Goal: Task Accomplishment & Management: Use online tool/utility

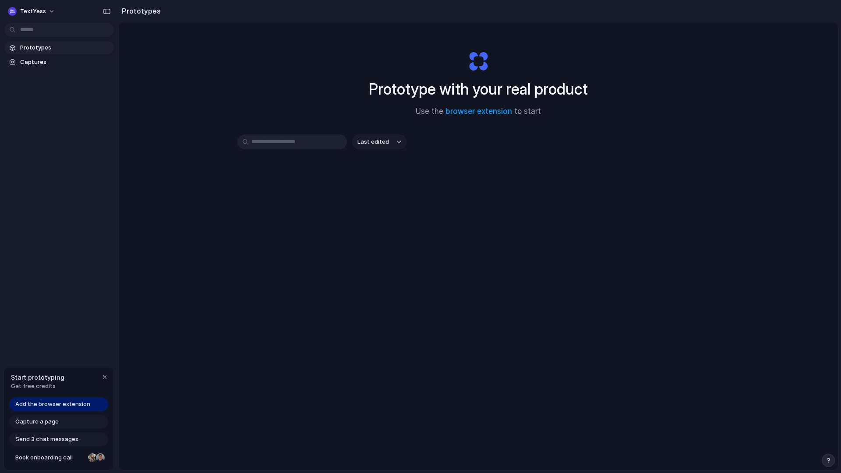
click at [597, 141] on div "Last edited" at bounding box center [478, 141] width 482 height 15
click at [469, 108] on link "browser extension" at bounding box center [478, 111] width 67 height 9
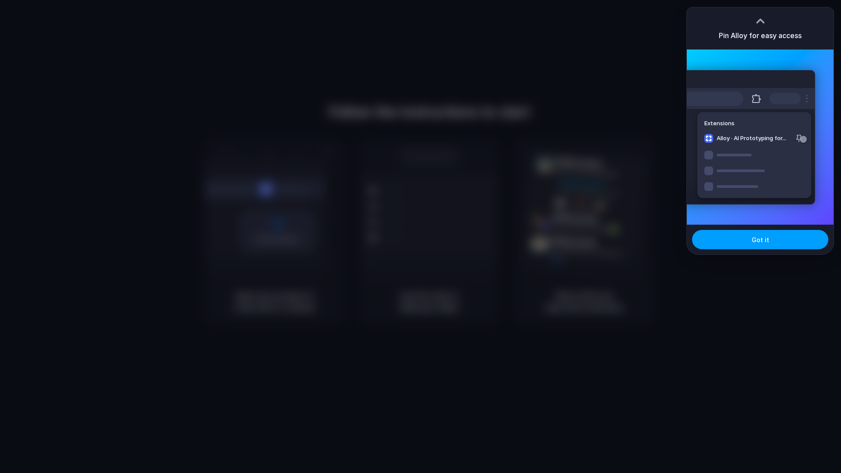
click at [775, 237] on button "Got it" at bounding box center [760, 239] width 136 height 19
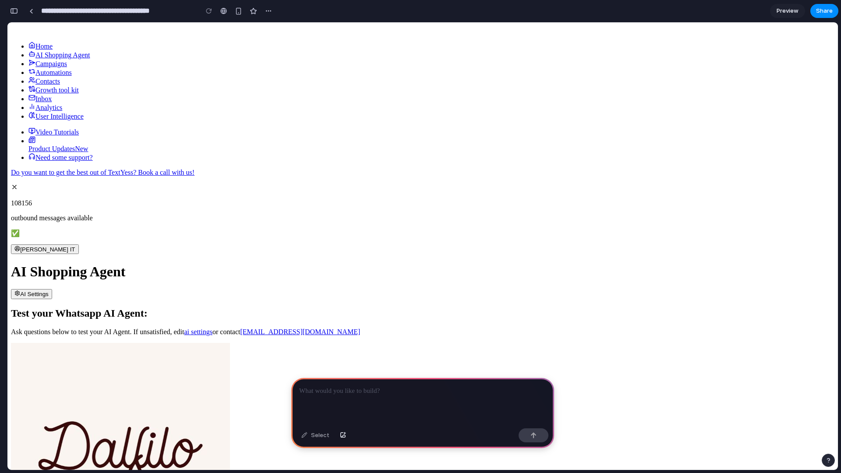
click at [356, 398] on div at bounding box center [422, 401] width 263 height 47
click at [79, 244] on button "Dalfilo IT" at bounding box center [45, 249] width 68 height 10
click at [498, 391] on p "**********" at bounding box center [422, 391] width 247 height 11
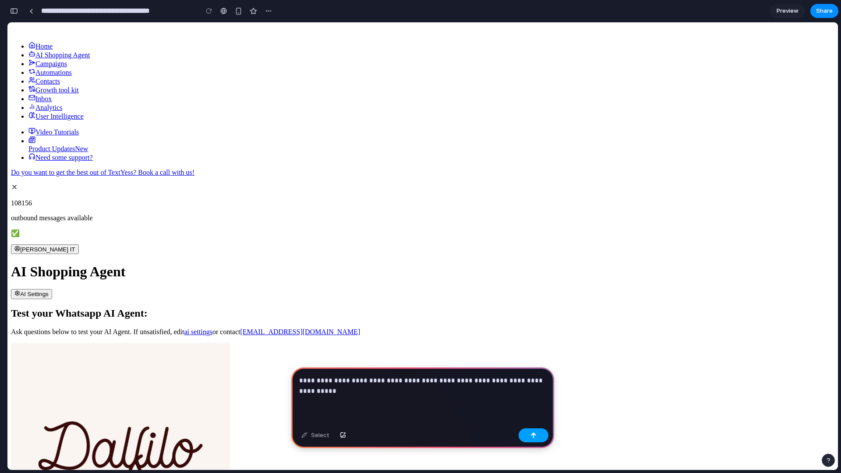
click at [540, 441] on button "button" at bounding box center [533, 435] width 30 height 14
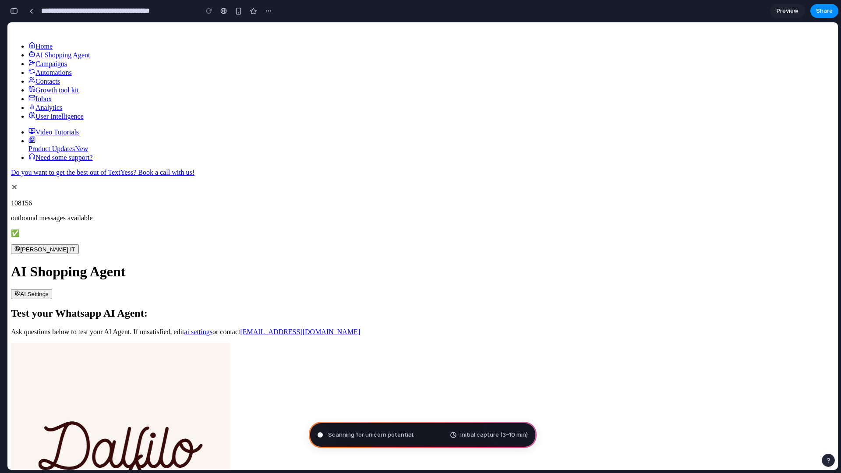
type input "**********"
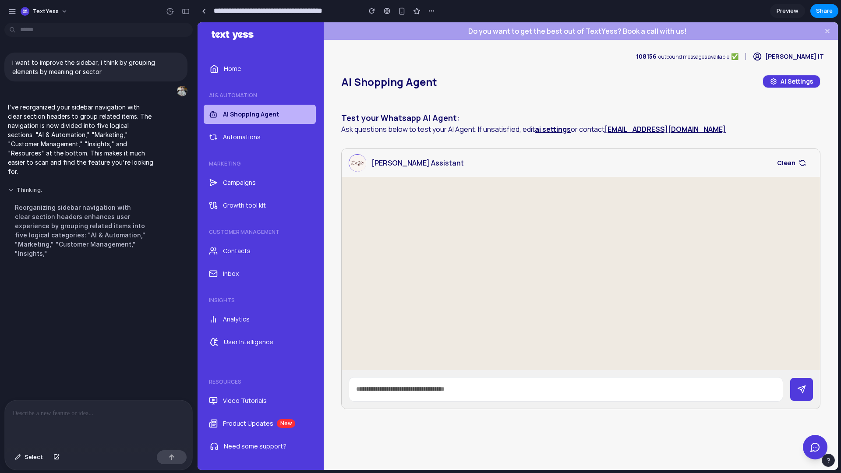
click at [30, 187] on button "Thinking ." at bounding box center [81, 190] width 146 height 7
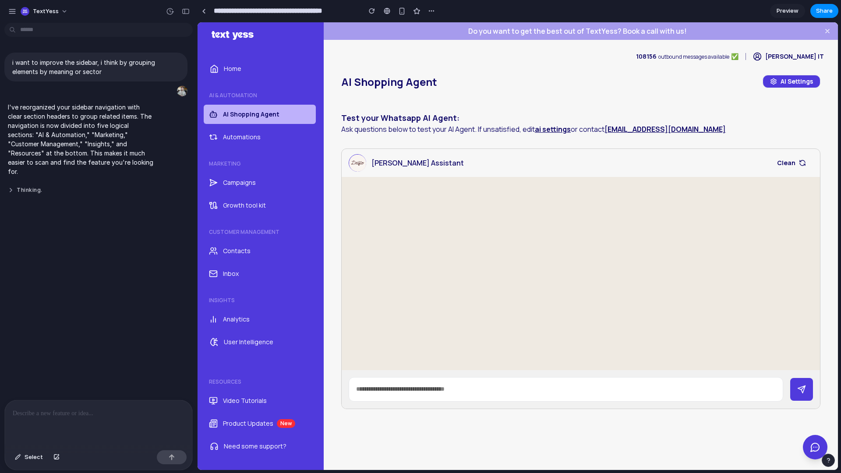
click at [25, 188] on button "Thinking ." at bounding box center [81, 190] width 146 height 7
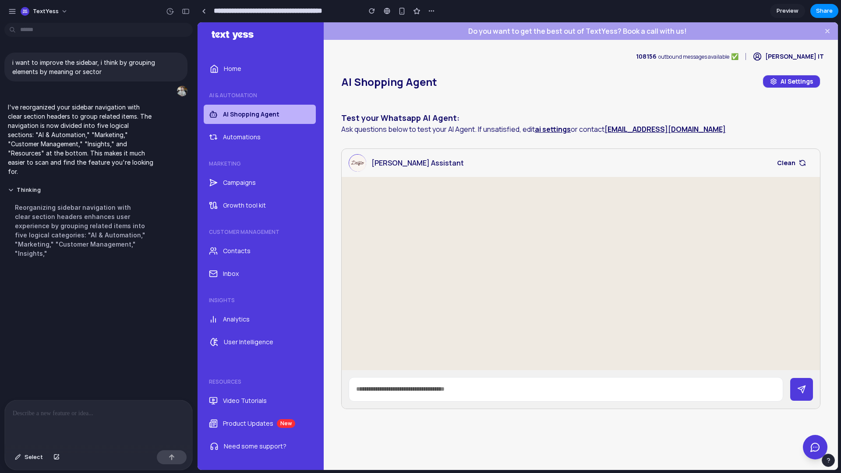
click at [23, 173] on p "I've reorganized your sidebar navigation with clear section headers to group re…" at bounding box center [81, 139] width 146 height 74
drag, startPoint x: 90, startPoint y: 153, endPoint x: 116, endPoint y: 187, distance: 43.2
click at [116, 187] on div "i want to improve the sidebar, i think by grouping elements by meaning or secto…" at bounding box center [96, 157] width 192 height 223
click at [18, 193] on button "Thinking ." at bounding box center [81, 190] width 146 height 7
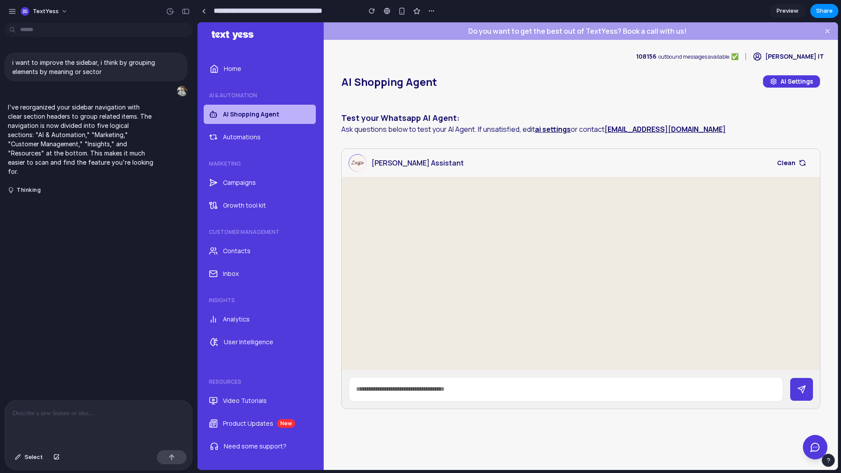
click at [49, 417] on p at bounding box center [99, 413] width 172 height 11
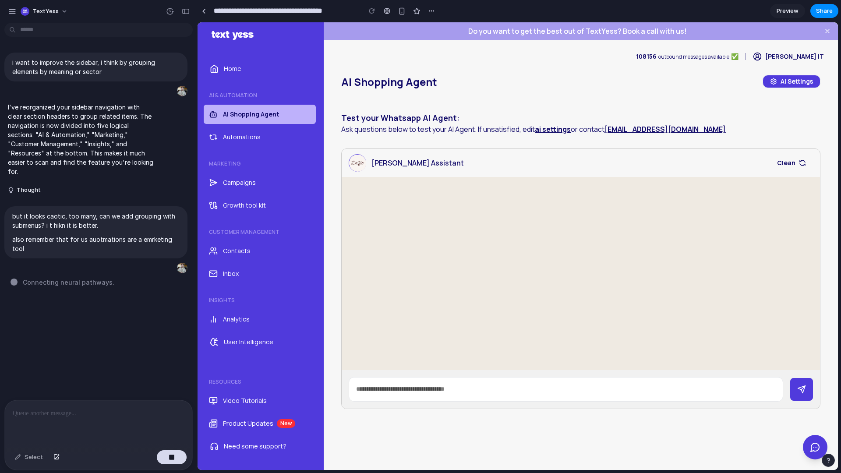
click at [144, 278] on div "Connecting neural pathways ." at bounding box center [101, 282] width 181 height 9
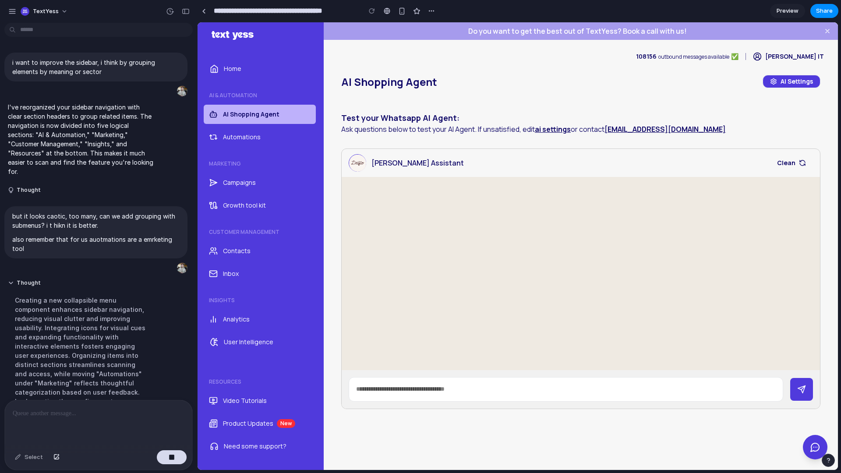
click at [220, 224] on ul "Home AI & Automation AI Shopping Agent Automations Marketing Campaigns Growth t…" at bounding box center [261, 205] width 112 height 296
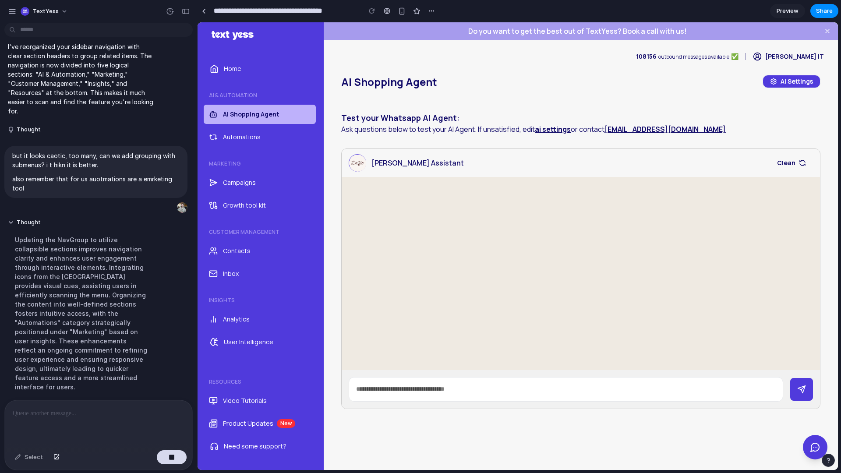
scroll to position [77, 0]
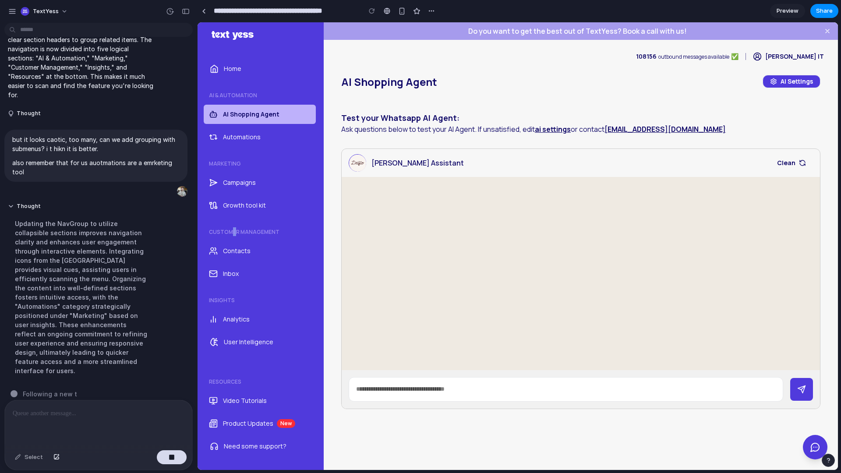
click at [234, 231] on span "Customer Management" at bounding box center [244, 231] width 71 height 7
click at [236, 232] on span "Customer Management" at bounding box center [244, 231] width 71 height 7
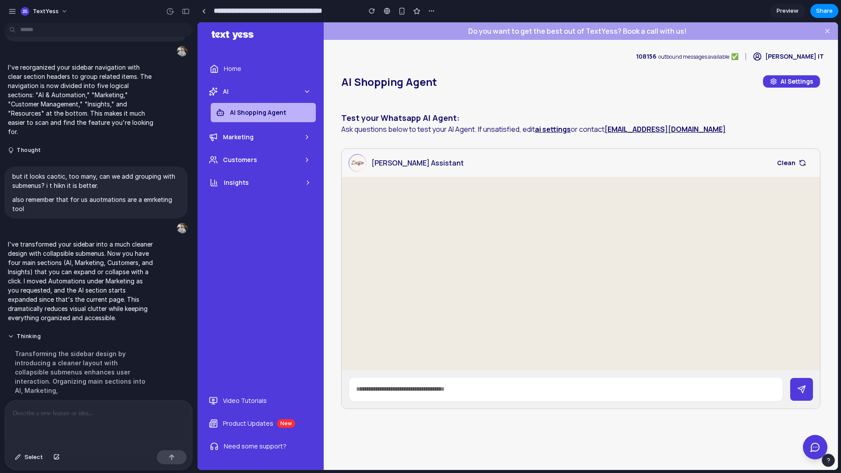
scroll to position [40, 0]
